Goal: Information Seeking & Learning: Learn about a topic

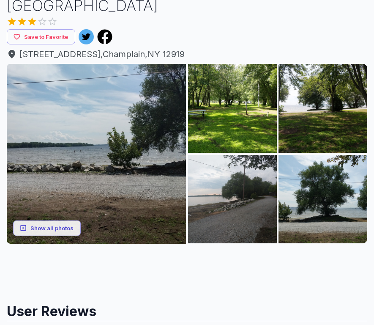
scroll to position [75, 0]
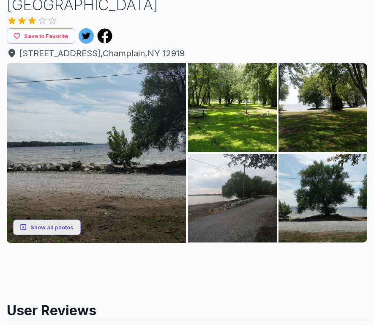
click at [56, 228] on button "Show all photos" at bounding box center [47, 227] width 68 height 16
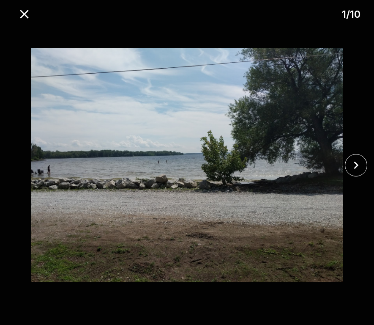
click at [355, 173] on icon "close" at bounding box center [356, 165] width 15 height 15
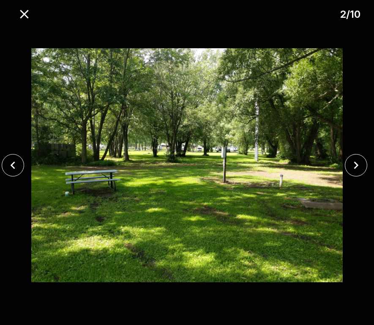
click at [358, 169] on icon "close" at bounding box center [356, 166] width 5 height 8
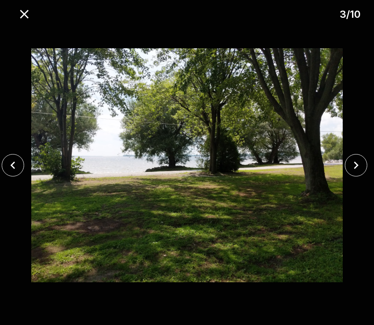
click at [357, 173] on icon "close" at bounding box center [356, 165] width 15 height 15
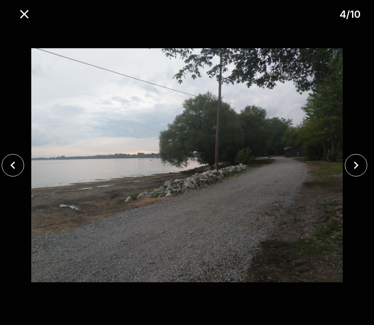
click at [20, 171] on icon "close" at bounding box center [13, 165] width 15 height 15
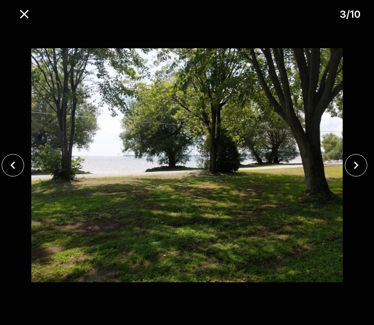
click at [245, 199] on img at bounding box center [187, 165] width 312 height 281
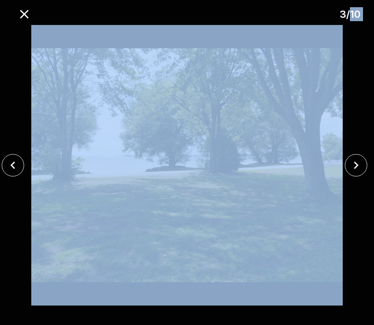
click at [359, 169] on icon "close" at bounding box center [356, 165] width 15 height 15
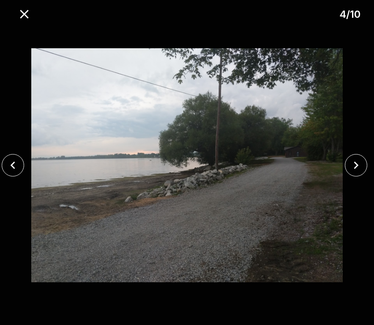
click at [355, 171] on icon "close" at bounding box center [356, 165] width 15 height 15
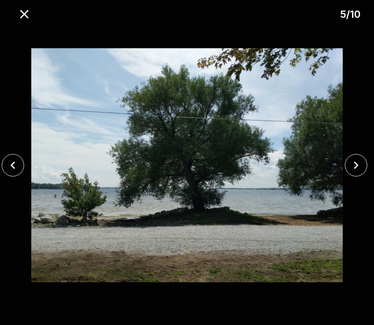
click at [356, 168] on icon "close" at bounding box center [356, 165] width 15 height 15
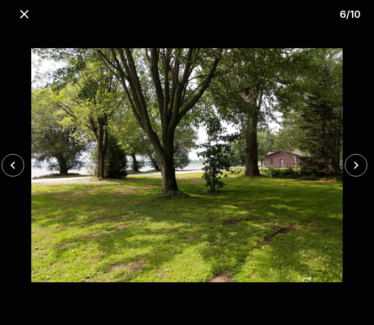
click at [357, 169] on icon "close" at bounding box center [356, 165] width 15 height 15
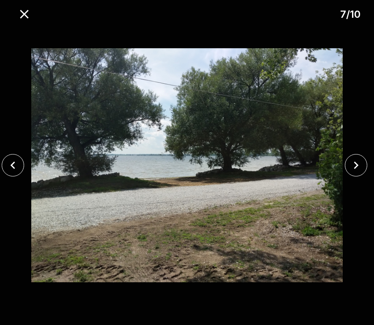
click at [357, 169] on icon "close" at bounding box center [356, 166] width 5 height 8
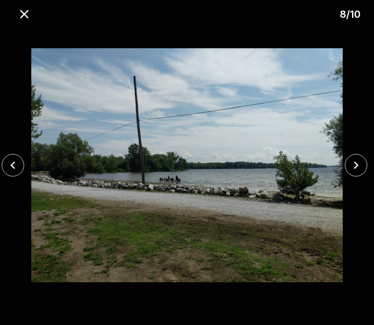
click at [358, 173] on icon "close" at bounding box center [356, 165] width 15 height 15
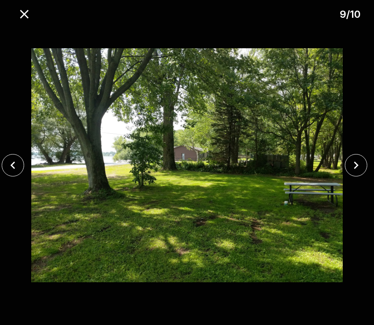
click at [359, 171] on icon "close" at bounding box center [356, 165] width 15 height 15
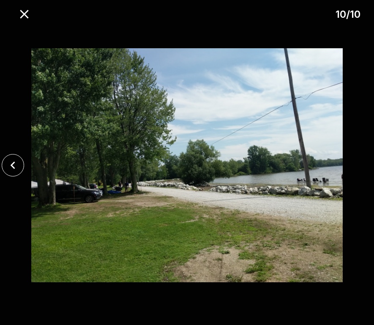
click at [14, 171] on icon "close" at bounding box center [13, 165] width 15 height 15
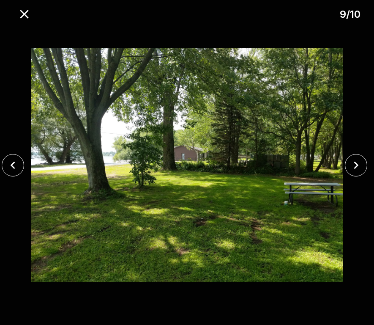
click at [17, 173] on icon "close" at bounding box center [13, 165] width 15 height 15
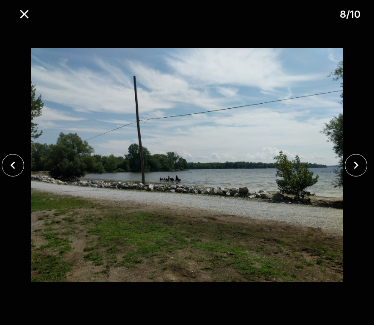
click at [18, 171] on icon "close" at bounding box center [13, 165] width 15 height 15
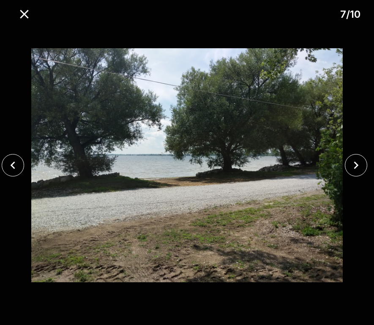
click at [16, 173] on icon "close" at bounding box center [13, 165] width 15 height 15
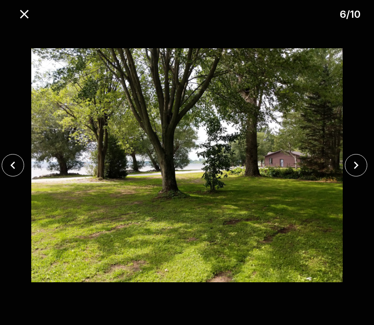
click at [17, 171] on icon "close" at bounding box center [13, 165] width 15 height 15
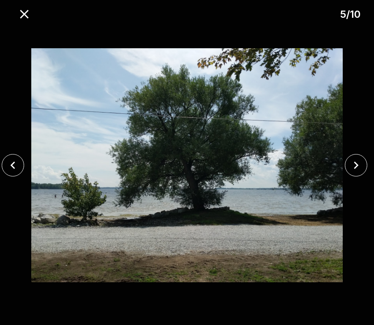
click at [24, 18] on icon "close" at bounding box center [24, 14] width 15 height 15
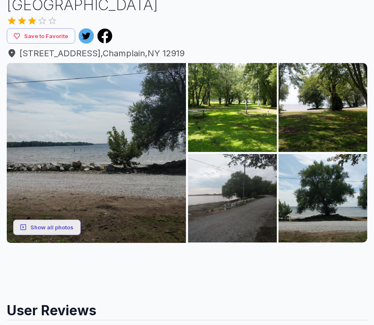
scroll to position [0, 0]
